Goal: Transaction & Acquisition: Purchase product/service

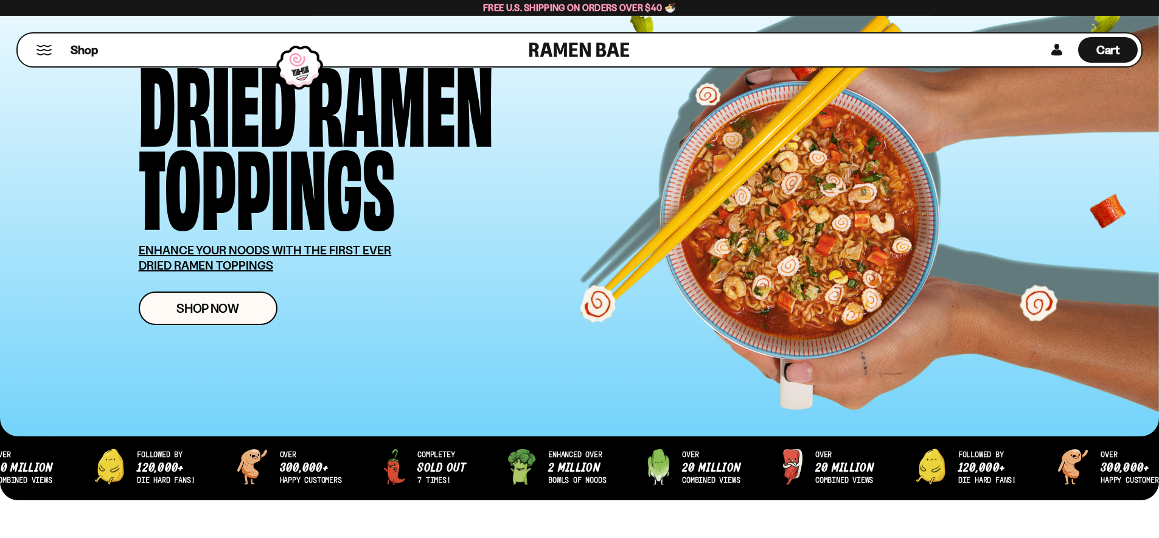
scroll to position [68, 0]
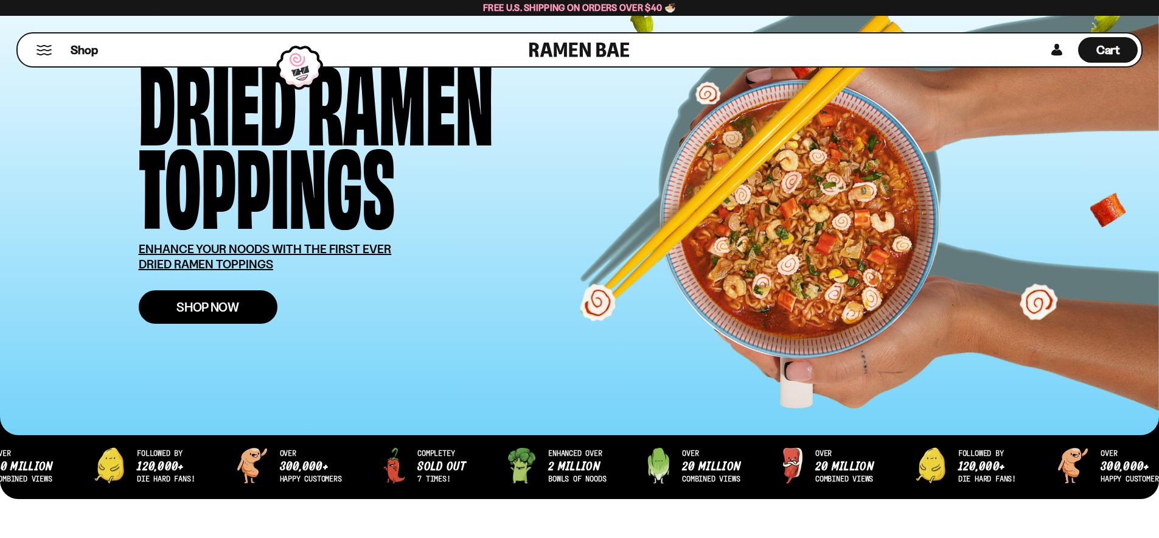
click at [226, 307] on span "Shop Now" at bounding box center [208, 307] width 63 height 13
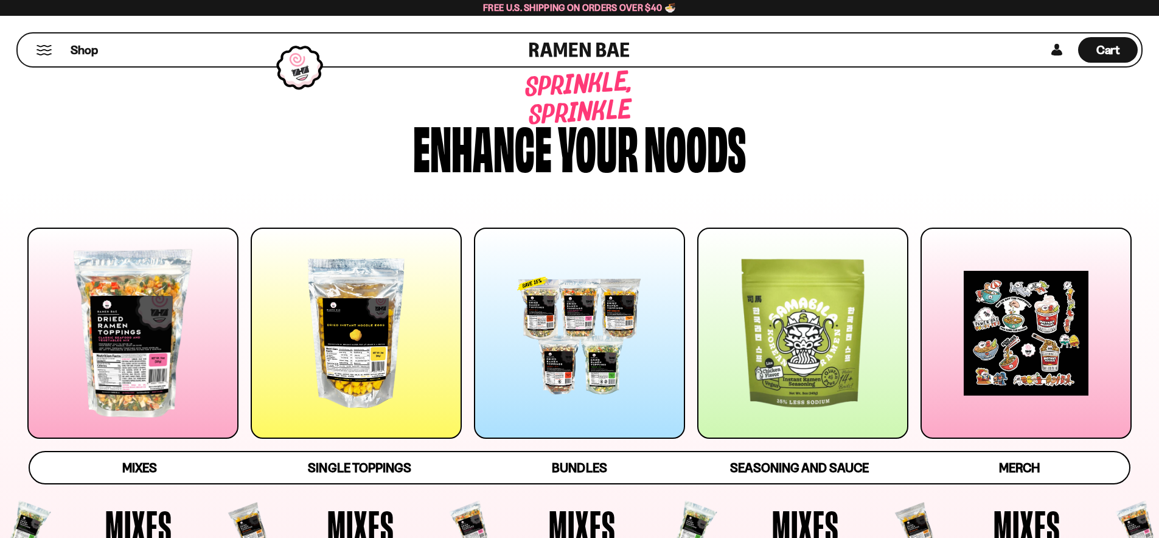
click at [342, 330] on div at bounding box center [356, 333] width 211 height 211
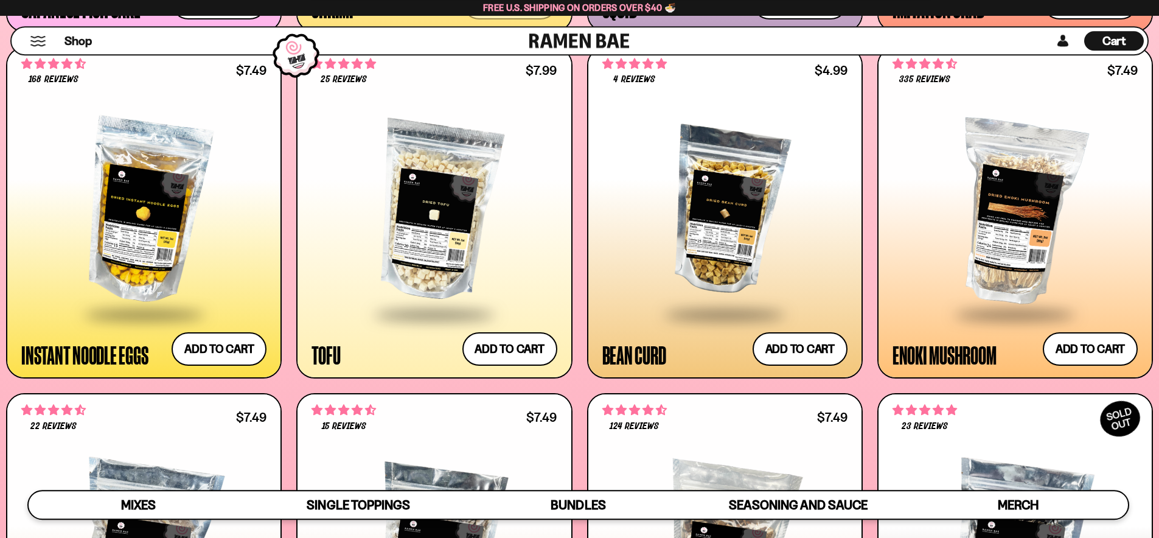
scroll to position [1597, 0]
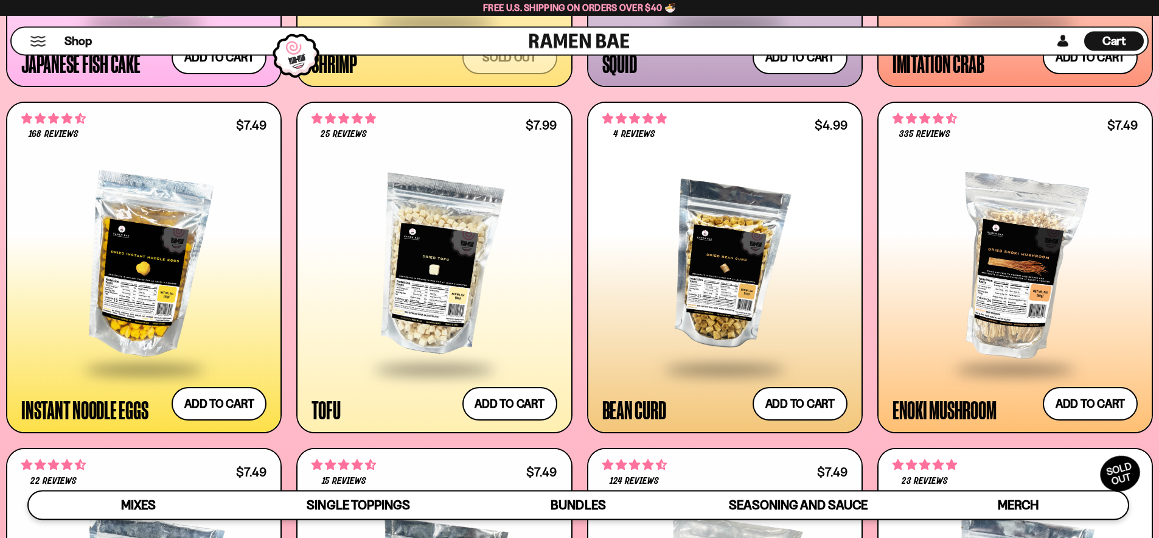
click at [92, 326] on div at bounding box center [143, 266] width 245 height 203
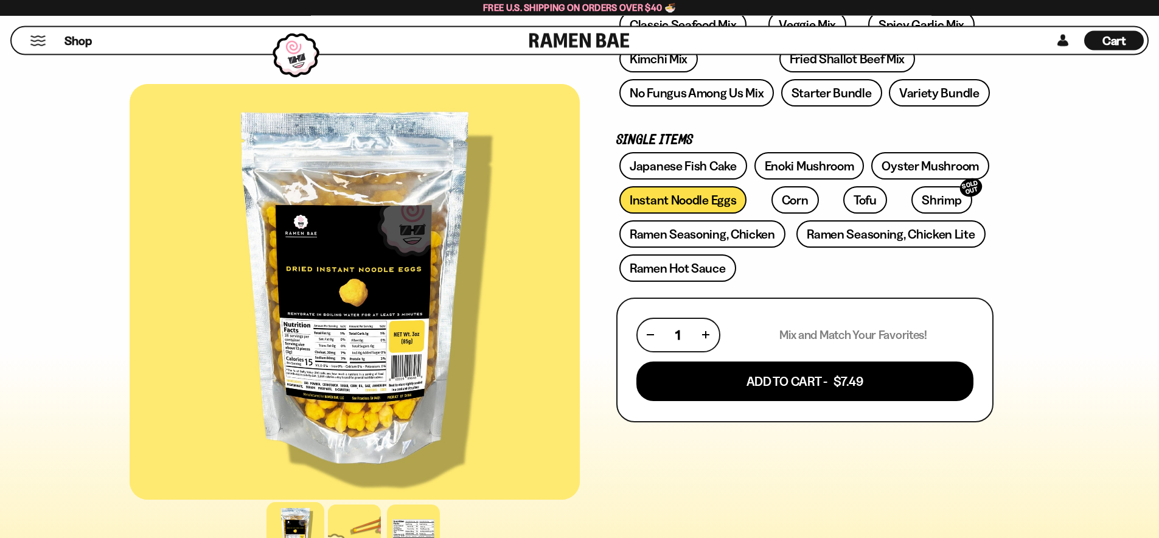
scroll to position [265, 0]
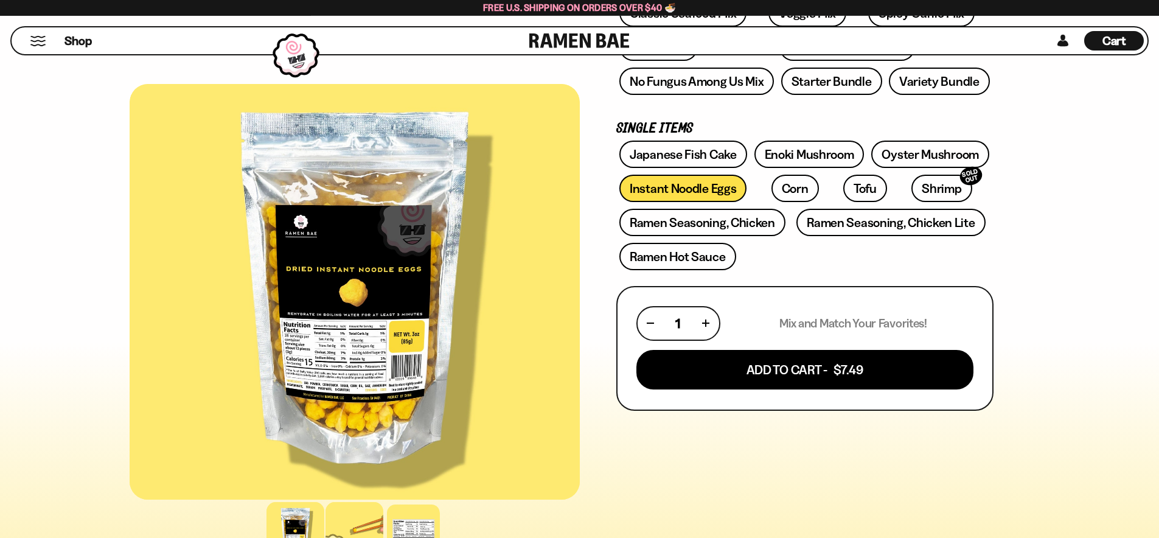
click at [351, 523] on div at bounding box center [355, 531] width 58 height 58
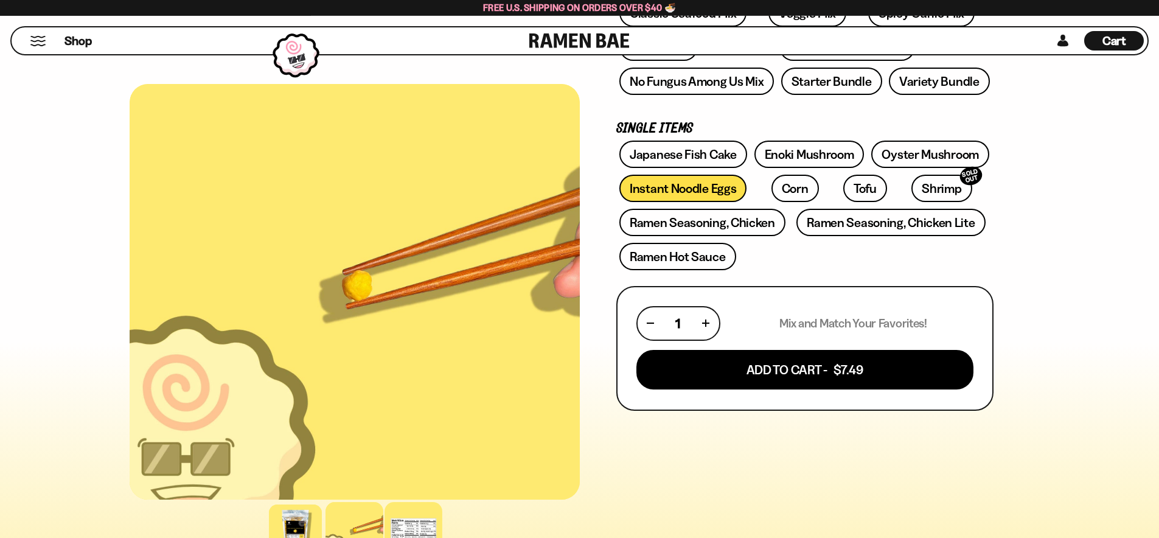
click at [407, 529] on div at bounding box center [414, 531] width 58 height 58
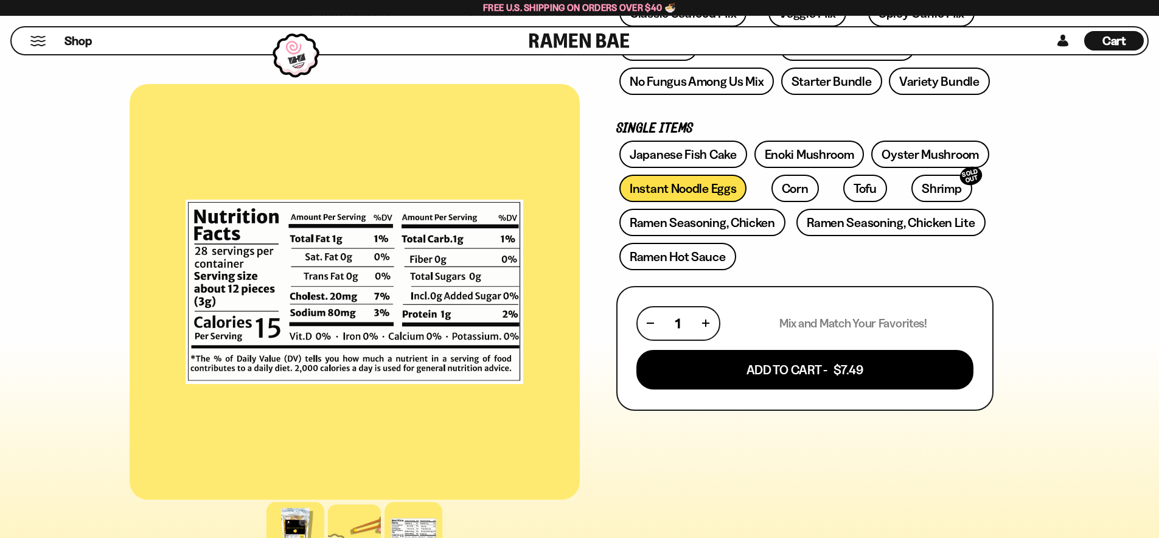
click at [283, 529] on div at bounding box center [296, 531] width 58 height 58
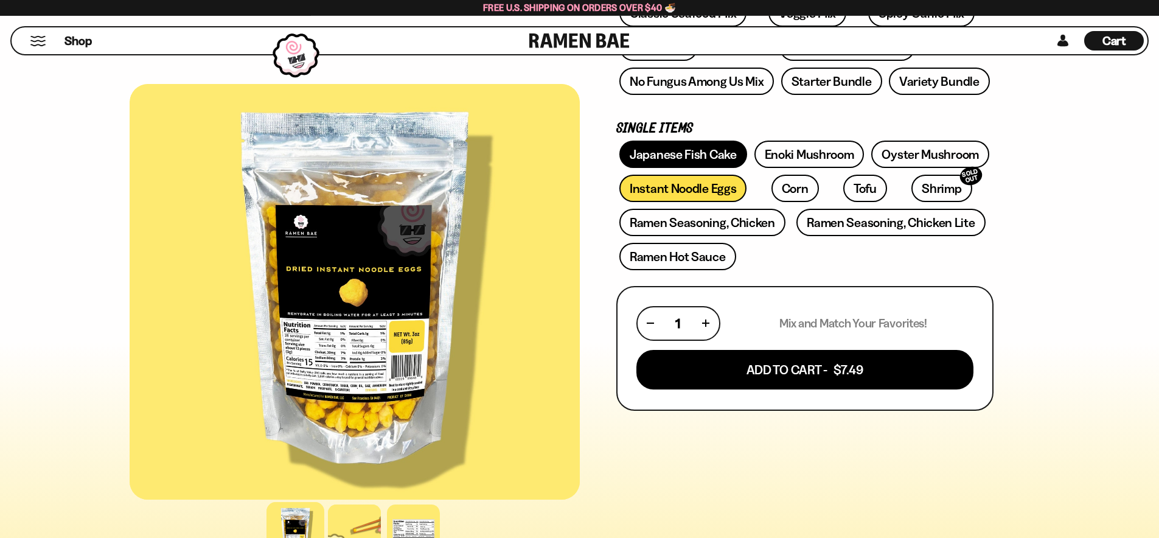
click at [697, 156] on link "Japanese Fish Cake" at bounding box center [684, 154] width 128 height 27
